Goal: Check status: Check status

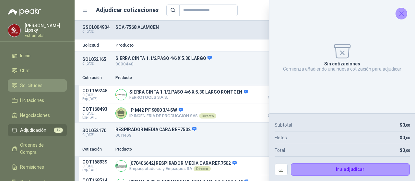
click at [34, 85] on span "Solicitudes" at bounding box center [31, 85] width 22 height 7
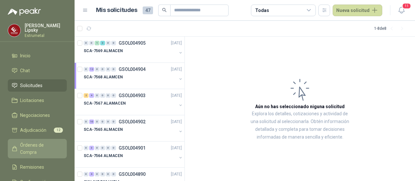
click at [39, 142] on span "Órdenes de Compra" at bounding box center [40, 149] width 41 height 14
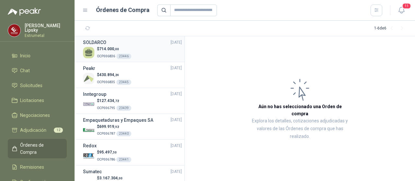
click at [117, 47] on span ",00" at bounding box center [116, 49] width 5 height 4
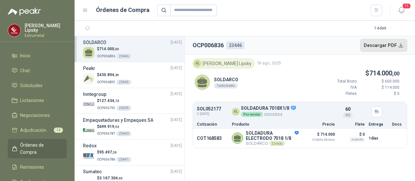
click at [402, 45] on button "Descargar PDF" at bounding box center [383, 45] width 47 height 13
click at [207, 107] on p "SOL052177" at bounding box center [212, 109] width 31 height 5
drag, startPoint x: 220, startPoint y: 109, endPoint x: 197, endPoint y: 109, distance: 22.7
click at [197, 109] on p "SOL052177" at bounding box center [212, 109] width 31 height 5
copy p "SOL052177"
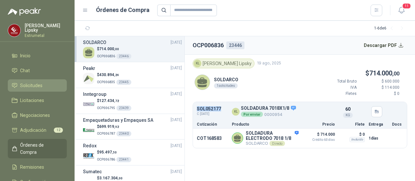
click at [37, 85] on span "Solicitudes" at bounding box center [31, 85] width 22 height 7
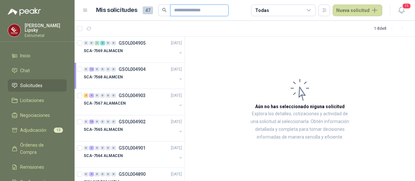
click at [175, 12] on input "text" at bounding box center [196, 10] width 45 height 11
paste input "*********"
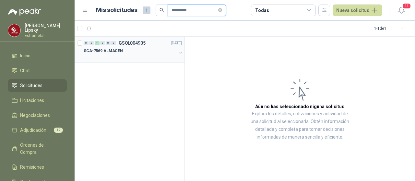
type input "*********"
click at [93, 51] on p "SCA-7569 ALMACEN" at bounding box center [103, 51] width 39 height 6
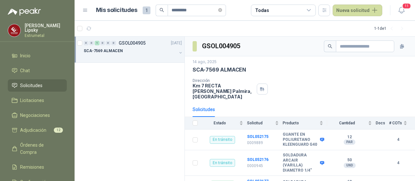
click at [153, 56] on div at bounding box center [130, 57] width 93 height 5
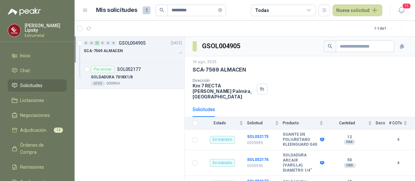
click at [152, 56] on div at bounding box center [130, 57] width 93 height 5
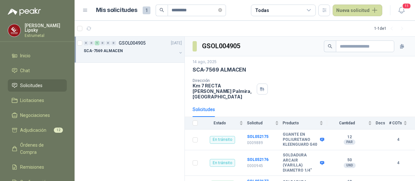
click at [152, 56] on div at bounding box center [130, 57] width 93 height 5
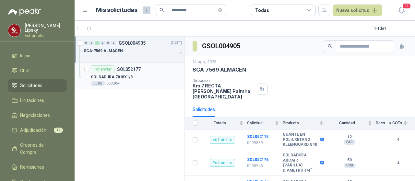
click at [112, 76] on p "SOLDADURA 7018X1/8" at bounding box center [112, 77] width 42 height 6
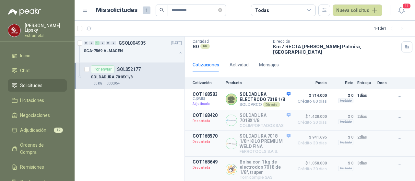
scroll to position [65, 0]
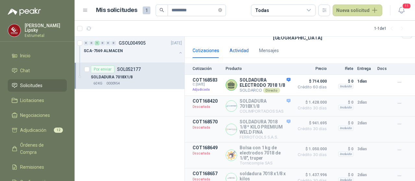
click at [233, 48] on div "Actividad" at bounding box center [239, 50] width 19 height 7
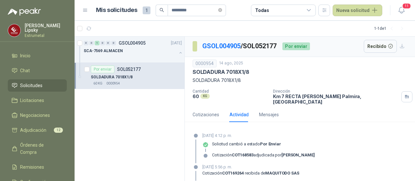
scroll to position [0, 0]
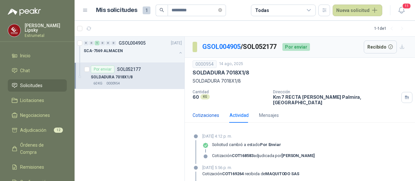
click at [202, 112] on div "Cotizaciones" at bounding box center [206, 115] width 27 height 7
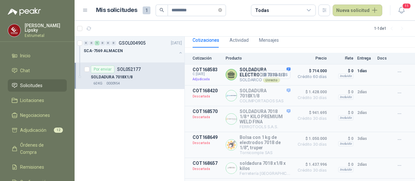
scroll to position [65, 0]
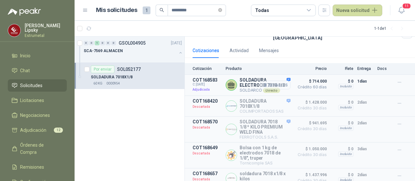
click at [273, 81] on button "Detalles" at bounding box center [275, 85] width 30 height 9
click at [276, 81] on body "[PERSON_NAME] Estrumetal Inicio Chat Solicitudes Licitaciones Negociaciones Adj…" at bounding box center [207, 90] width 415 height 181
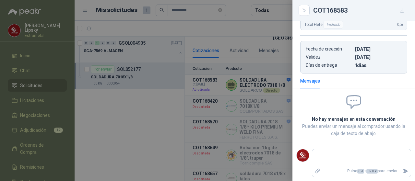
scroll to position [180, 0]
click at [304, 10] on icon "Close" at bounding box center [303, 10] width 3 height 3
